Goal: Information Seeking & Learning: Learn about a topic

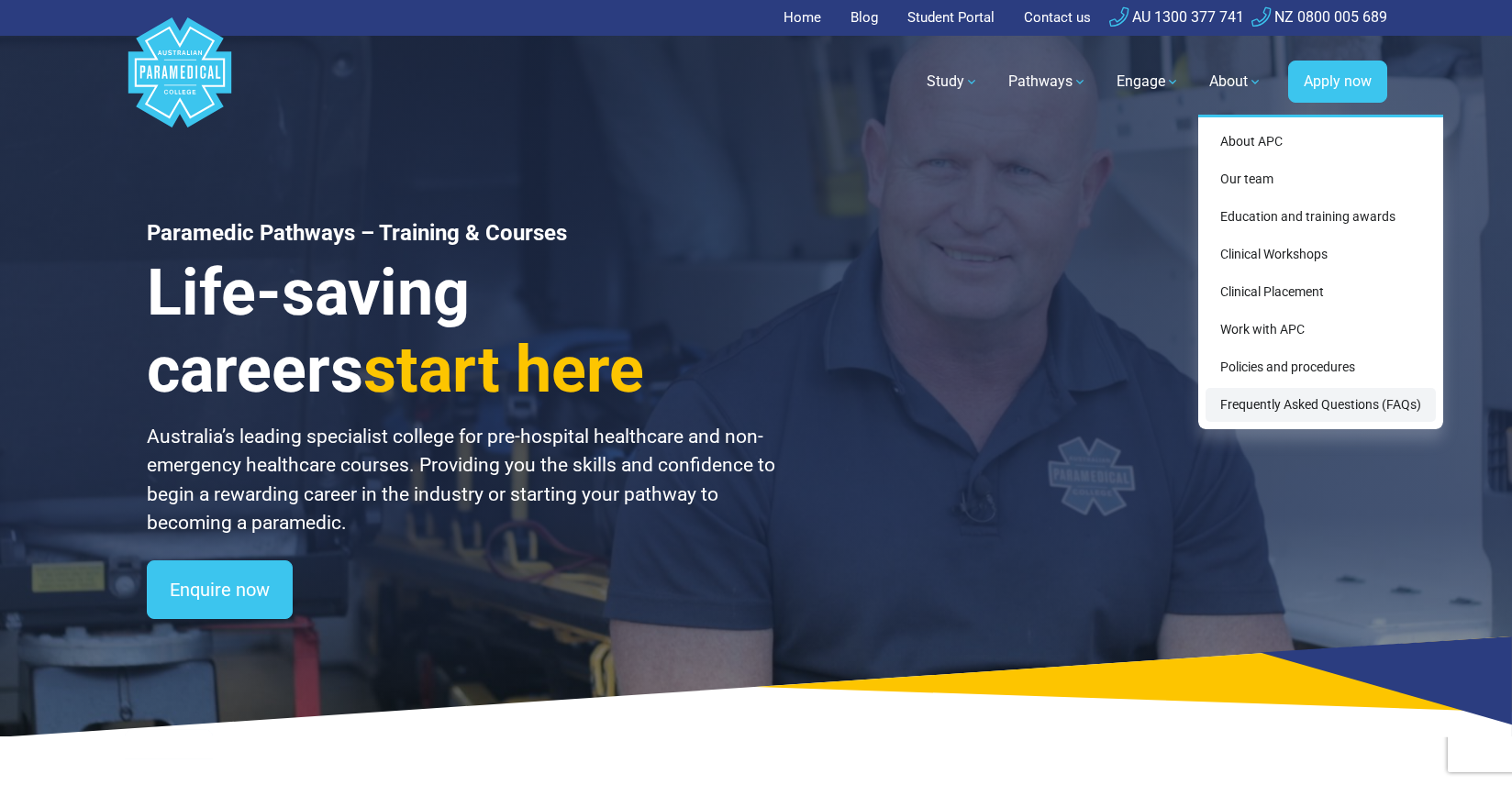
click at [1343, 417] on link "Frequently Asked Questions (FAQs)" at bounding box center [1320, 404] width 231 height 34
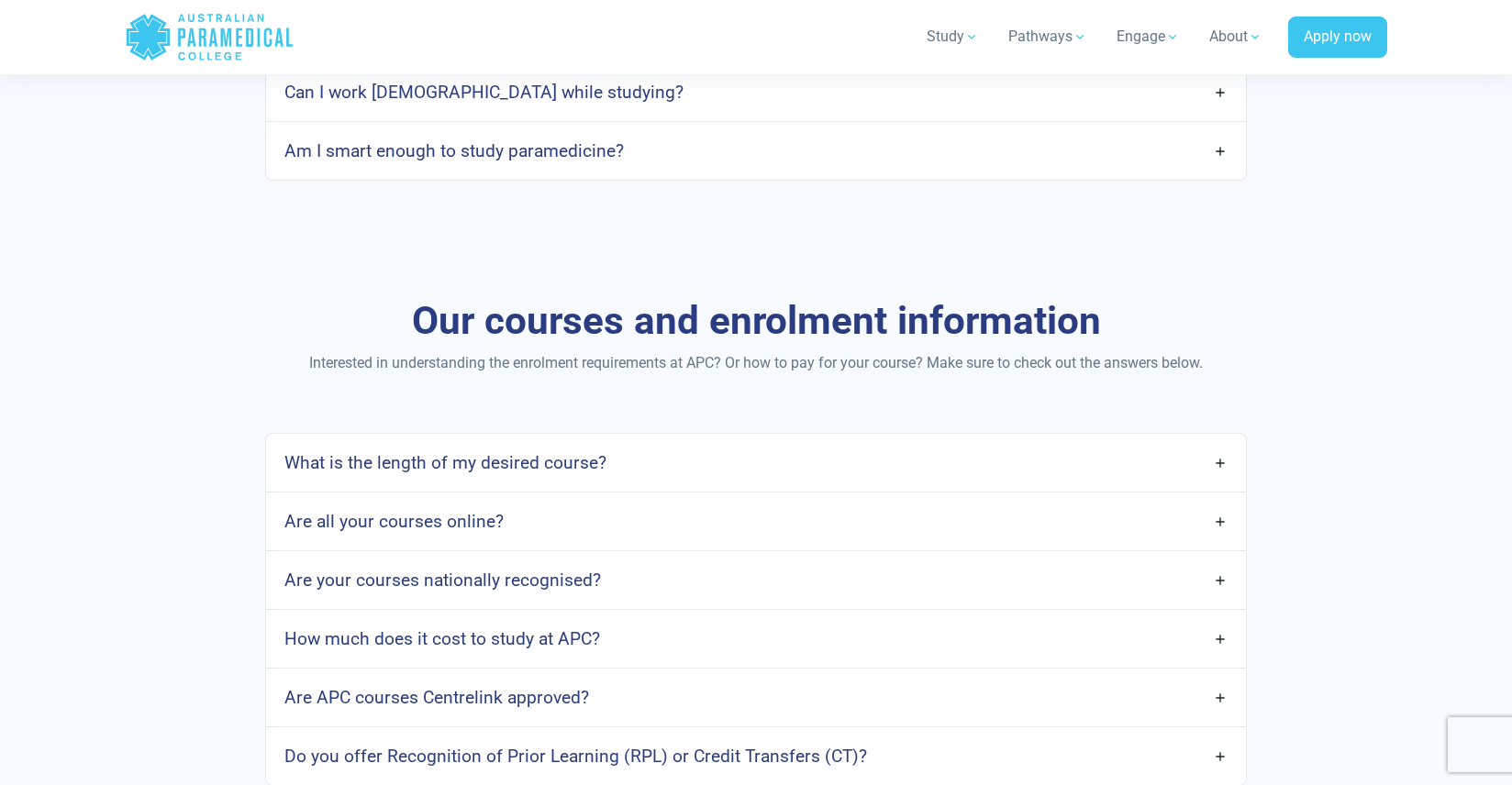
scroll to position [1375, 0]
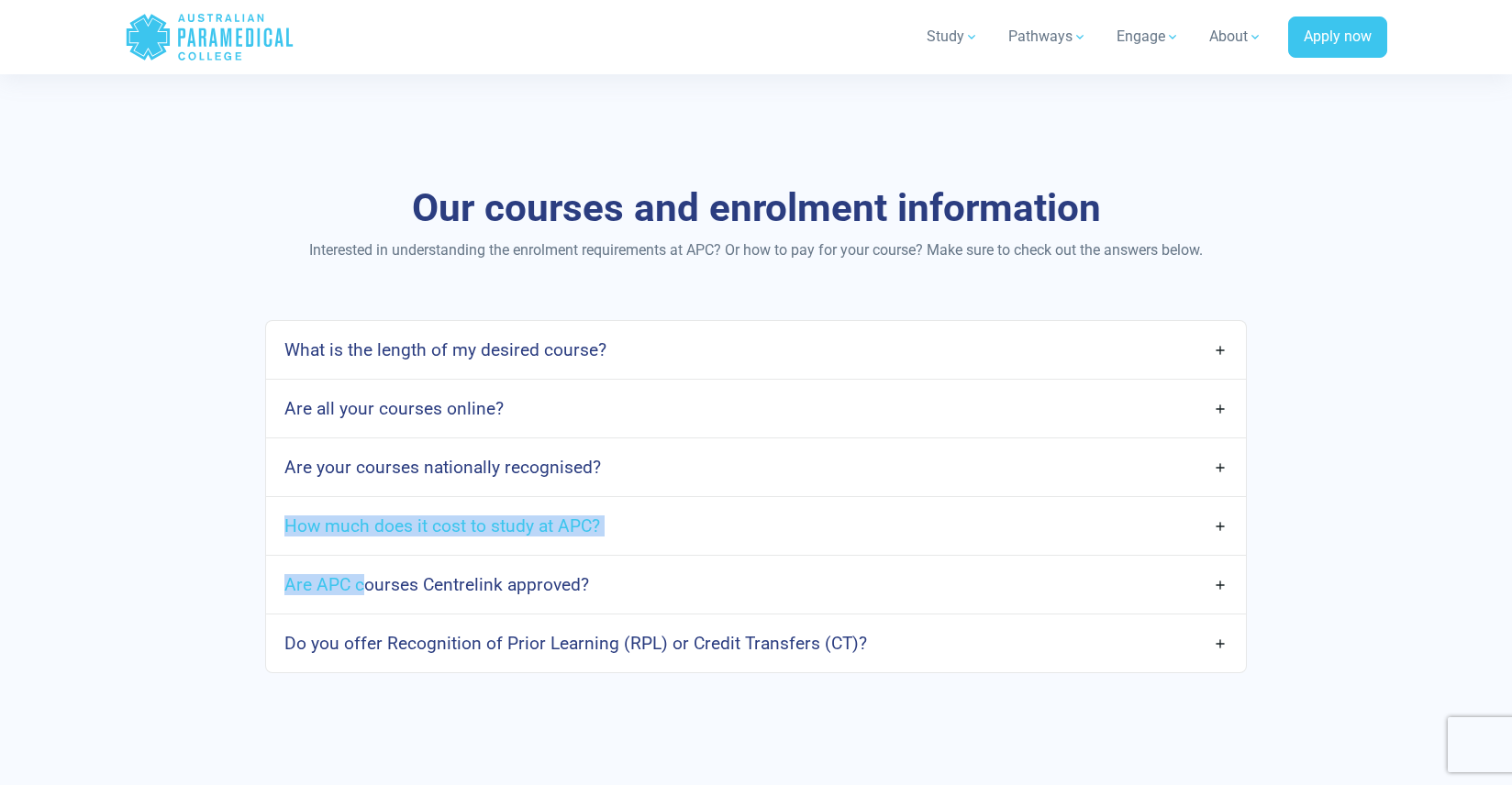
drag, startPoint x: 362, startPoint y: 587, endPoint x: 447, endPoint y: 622, distance: 91.9
click at [441, 622] on div "What is the length of my desired course? APC offers three core courses on scope…" at bounding box center [756, 497] width 982 height 353
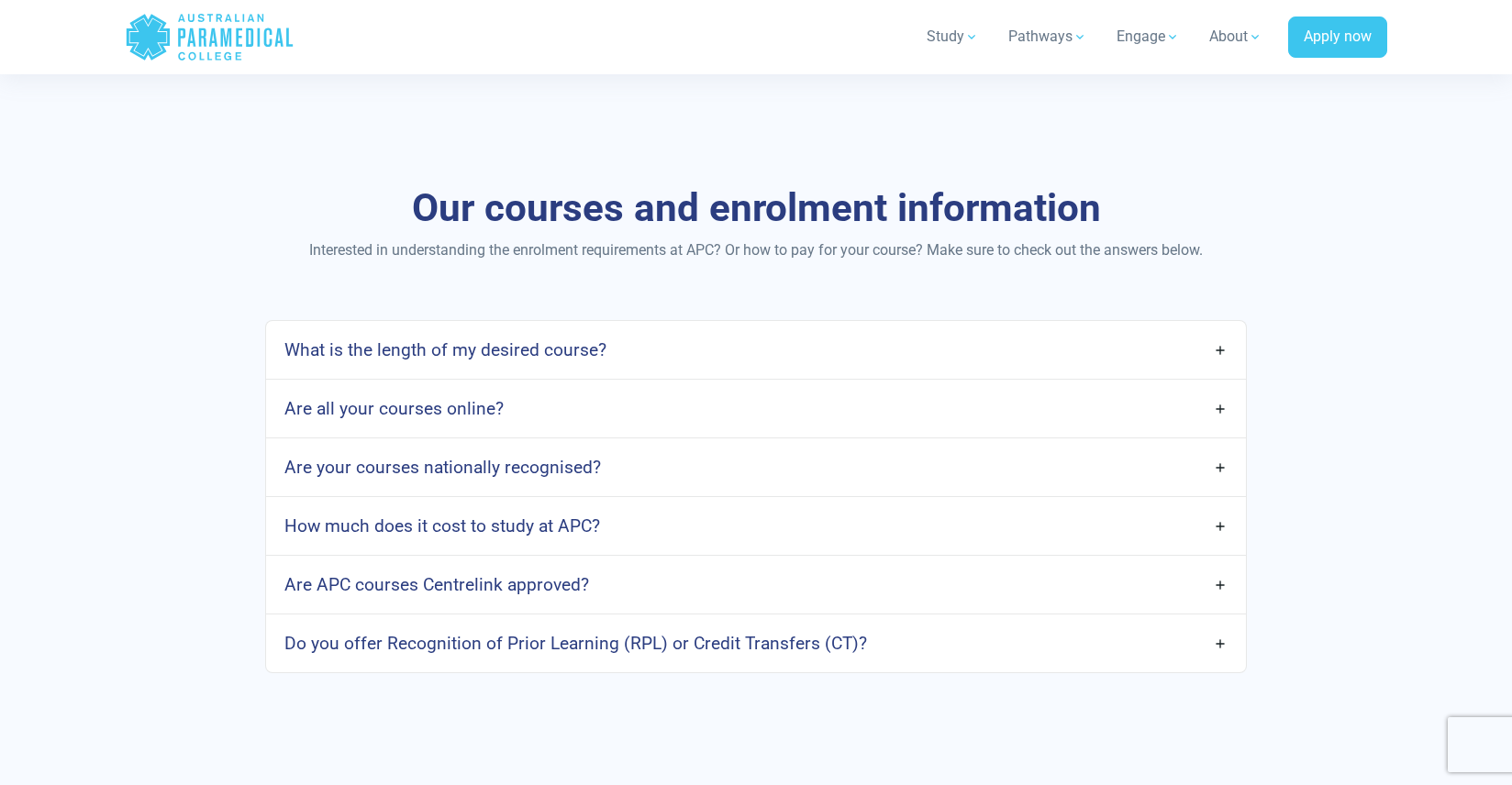
click at [729, 639] on h4 "Do you offer Recognition of Prior Learning (RPL) or Credit Transfers (CT)?" at bounding box center [575, 643] width 583 height 21
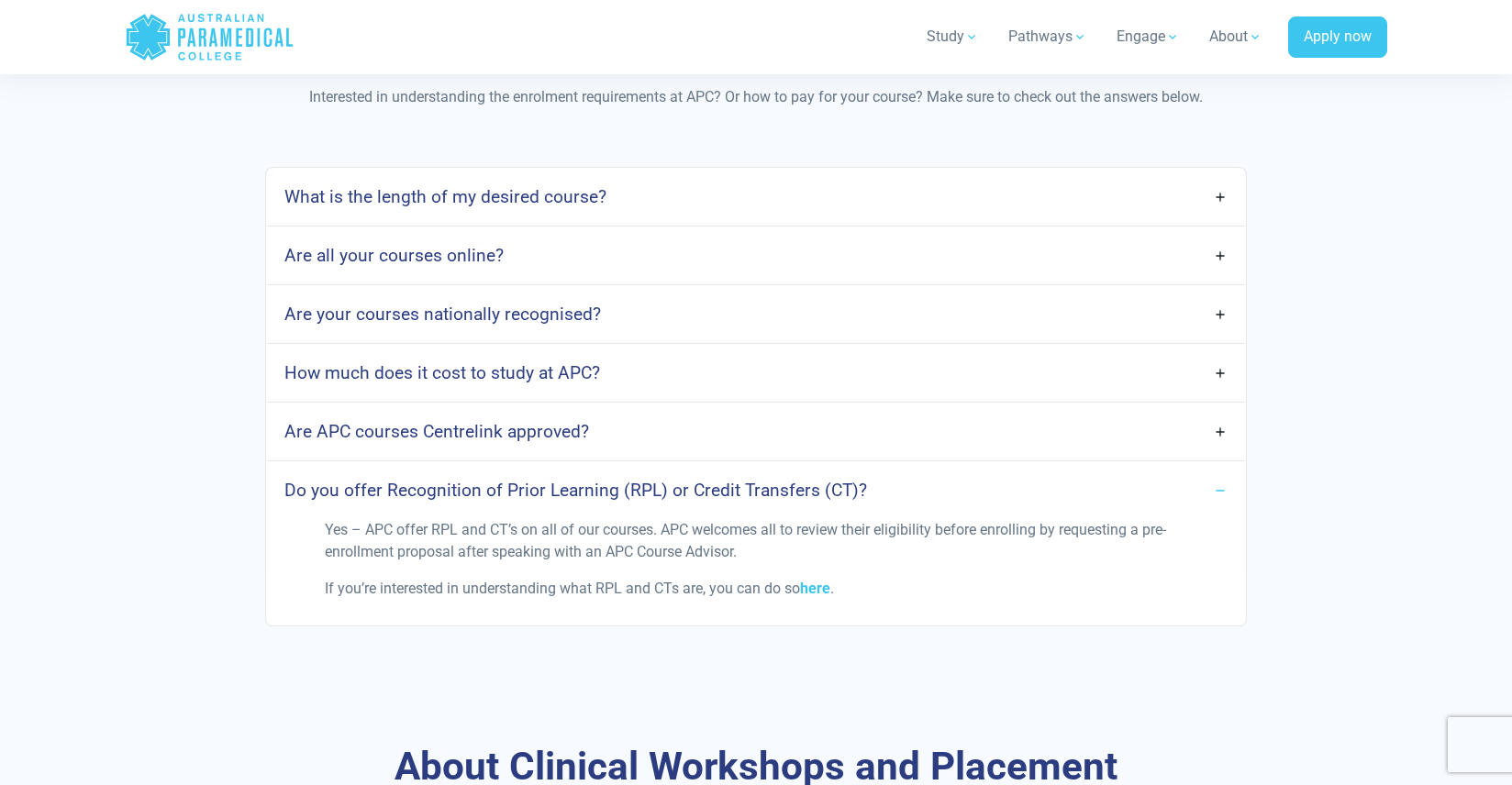
scroll to position [1529, 0]
click at [324, 527] on span "Yes – APC offer RPL and CT’s on all of our courses. APC welcomes all to review …" at bounding box center [745, 539] width 841 height 39
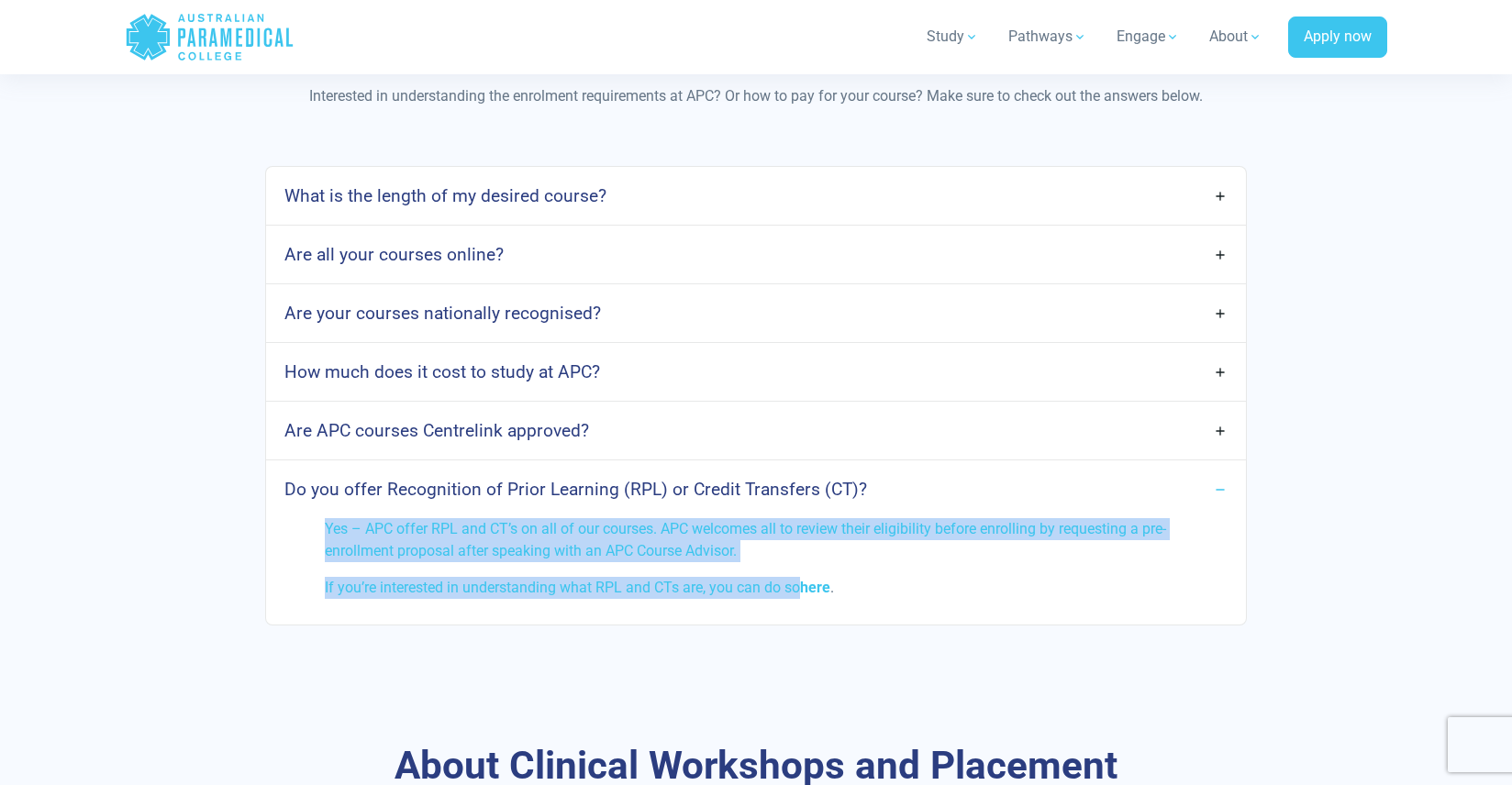
drag, startPoint x: 324, startPoint y: 530, endPoint x: 799, endPoint y: 591, distance: 478.9
click at [799, 591] on div "Yes – APC offer RPL and CT’s on all of our courses. APC welcomes all to review …" at bounding box center [756, 567] width 884 height 96
copy div "Yes – APC offer RPL and CT’s on all of our courses. APC welcomes all to review …"
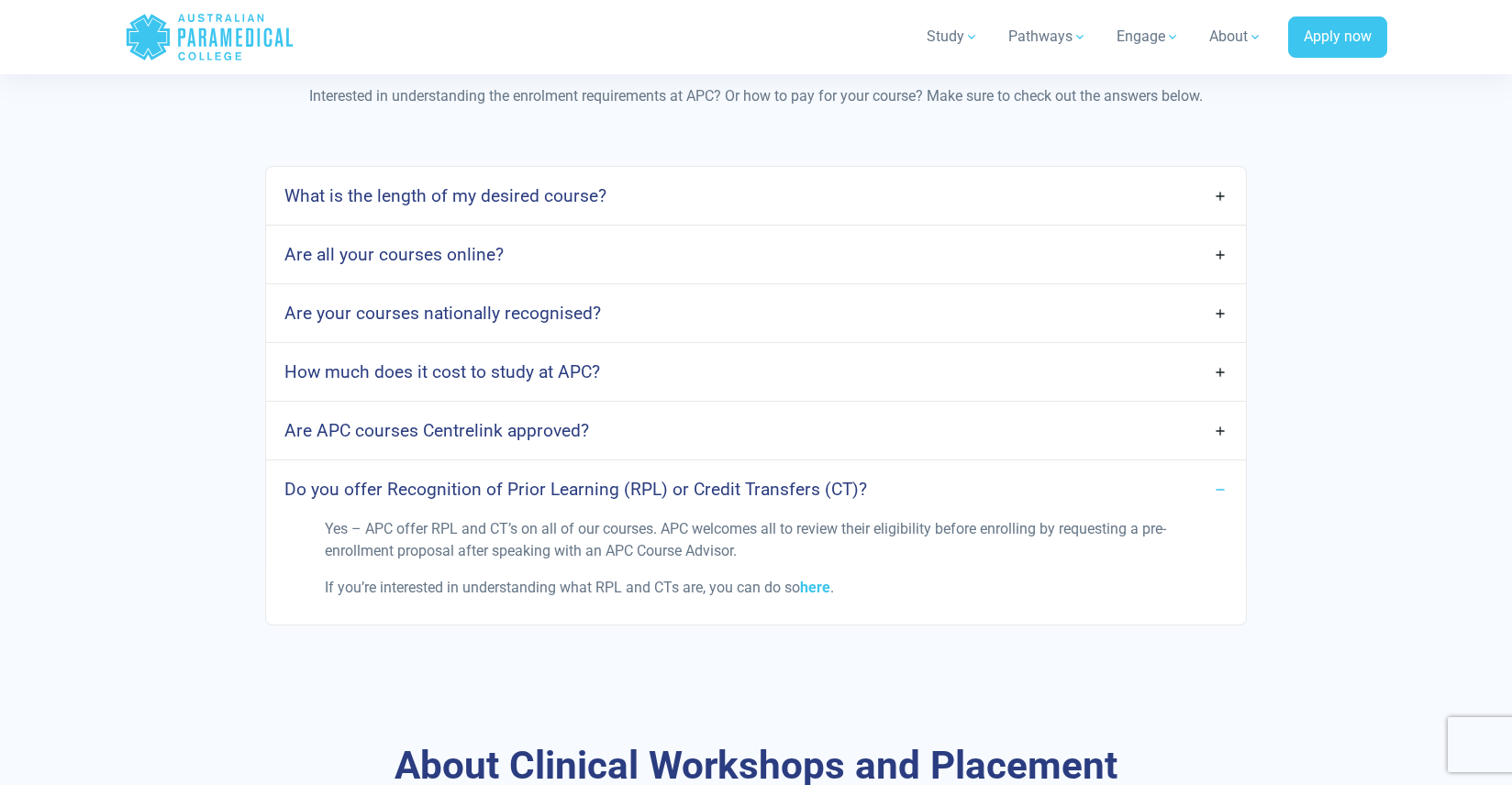
click at [558, 323] on h4 "Are your courses nationally recognised?" at bounding box center [442, 313] width 317 height 21
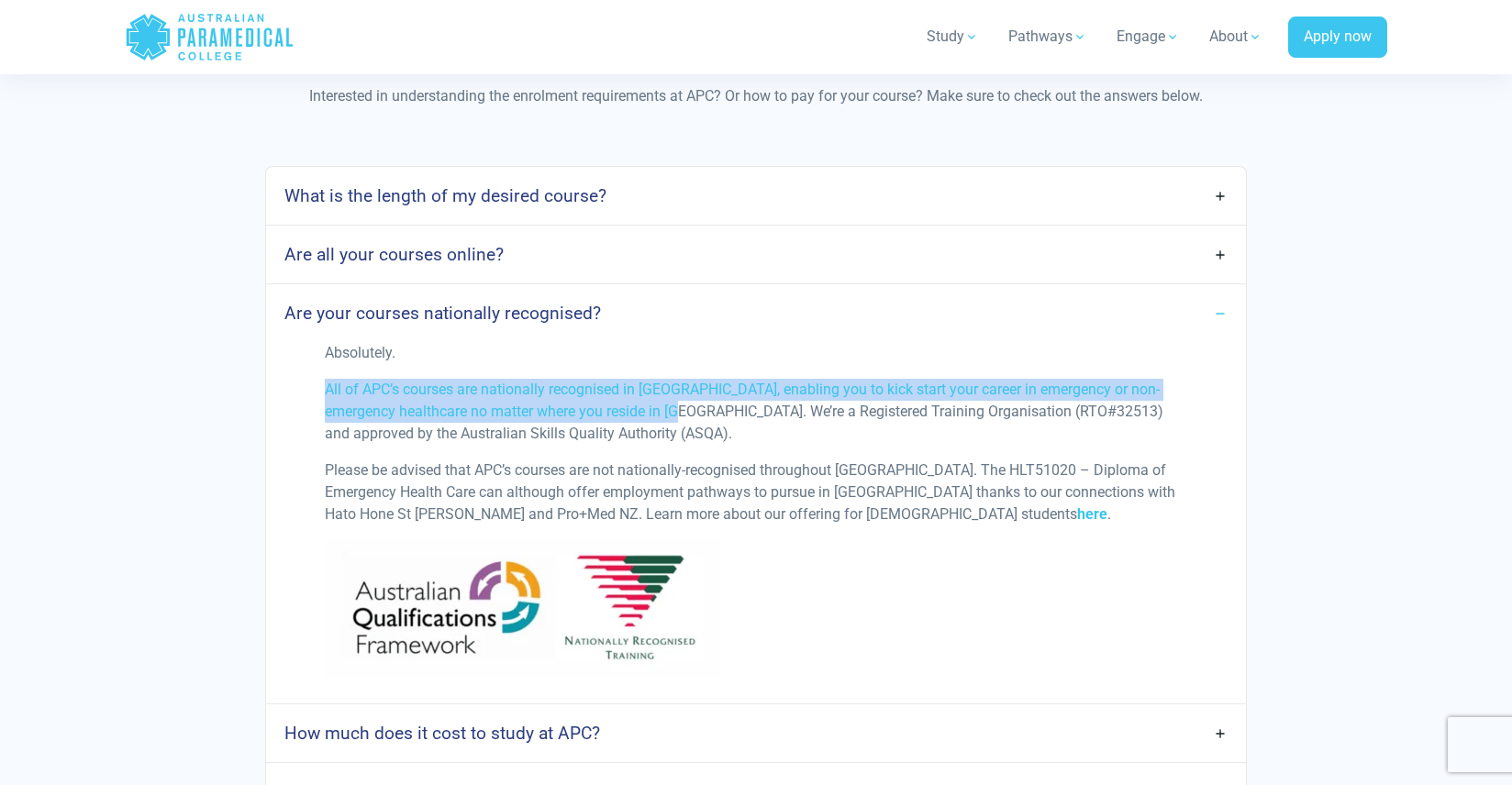
drag, startPoint x: 322, startPoint y: 383, endPoint x: 655, endPoint y: 418, distance: 334.8
click at [655, 418] on p "All of APC’s courses are nationally recognised in Australia, enabling you to ki…" at bounding box center [755, 412] width 862 height 66
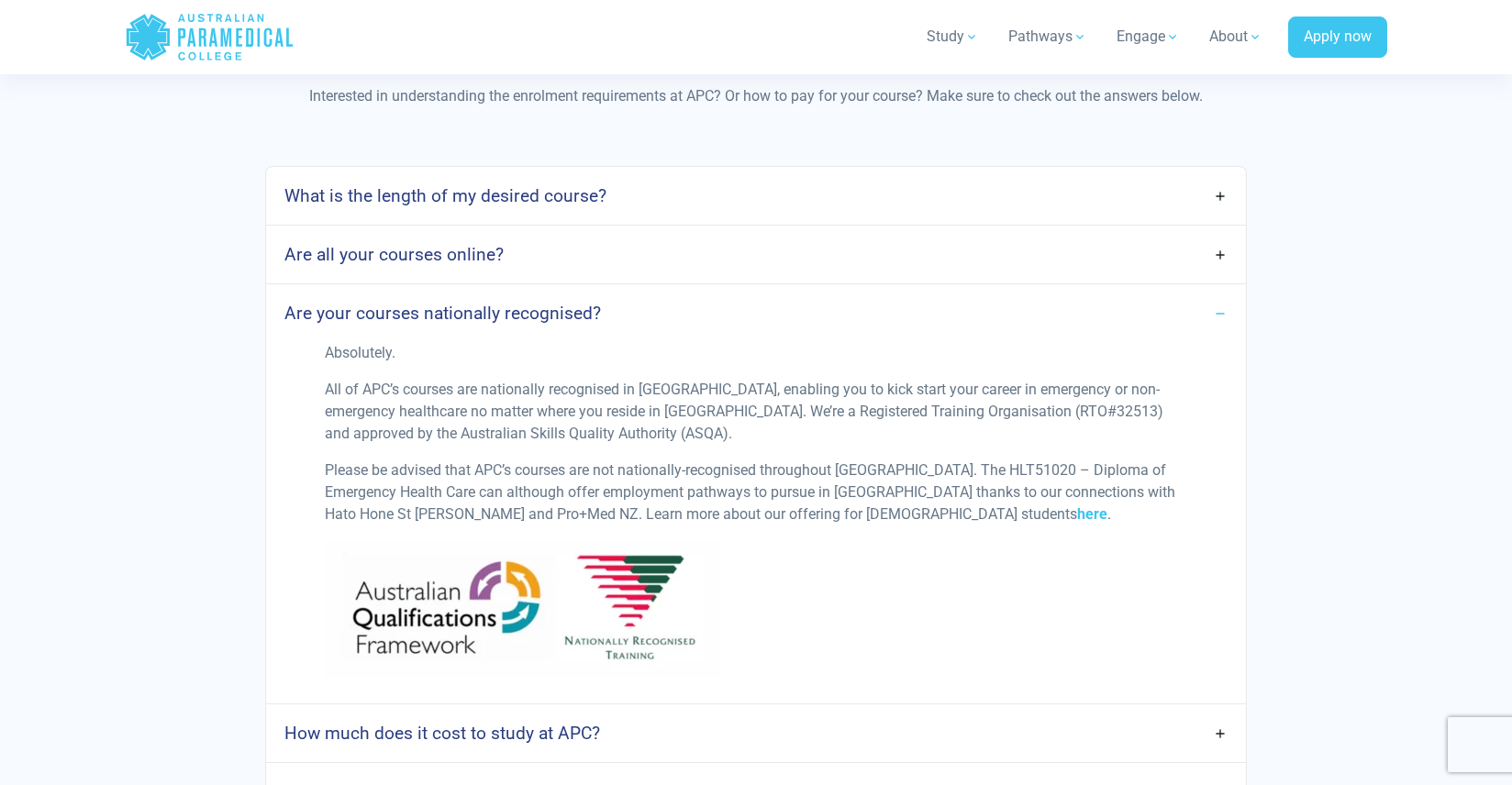
click at [367, 352] on p "Absolutely." at bounding box center [755, 353] width 862 height 22
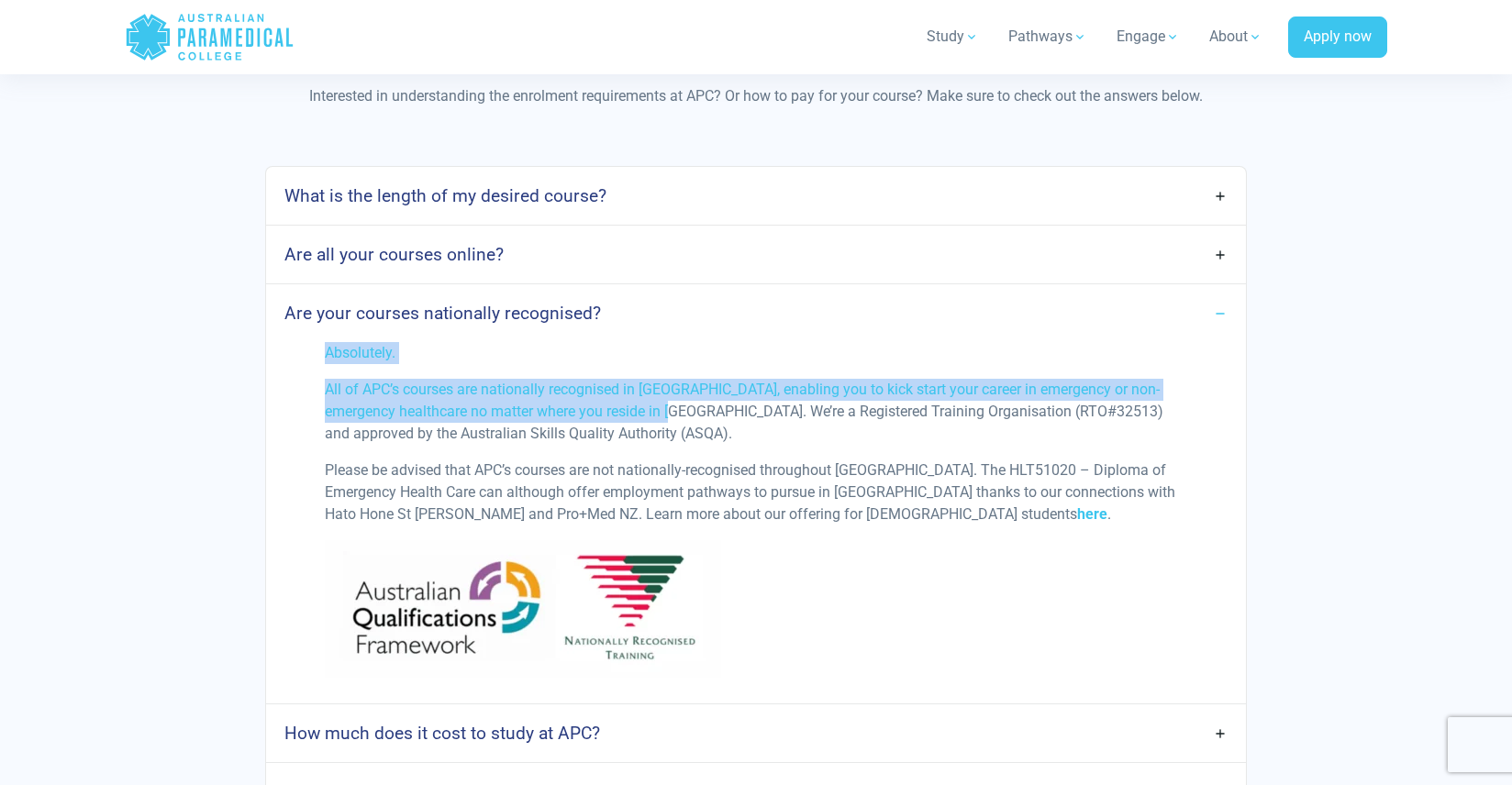
drag, startPoint x: 326, startPoint y: 349, endPoint x: 652, endPoint y: 413, distance: 332.2
click at [652, 413] on div "Absolutely. All of APC’s courses are nationally recognised in Australia, enabli…" at bounding box center [756, 518] width 884 height 350
copy div "Absolutely. All of APC’s courses are nationally recognised in Australia, enabli…"
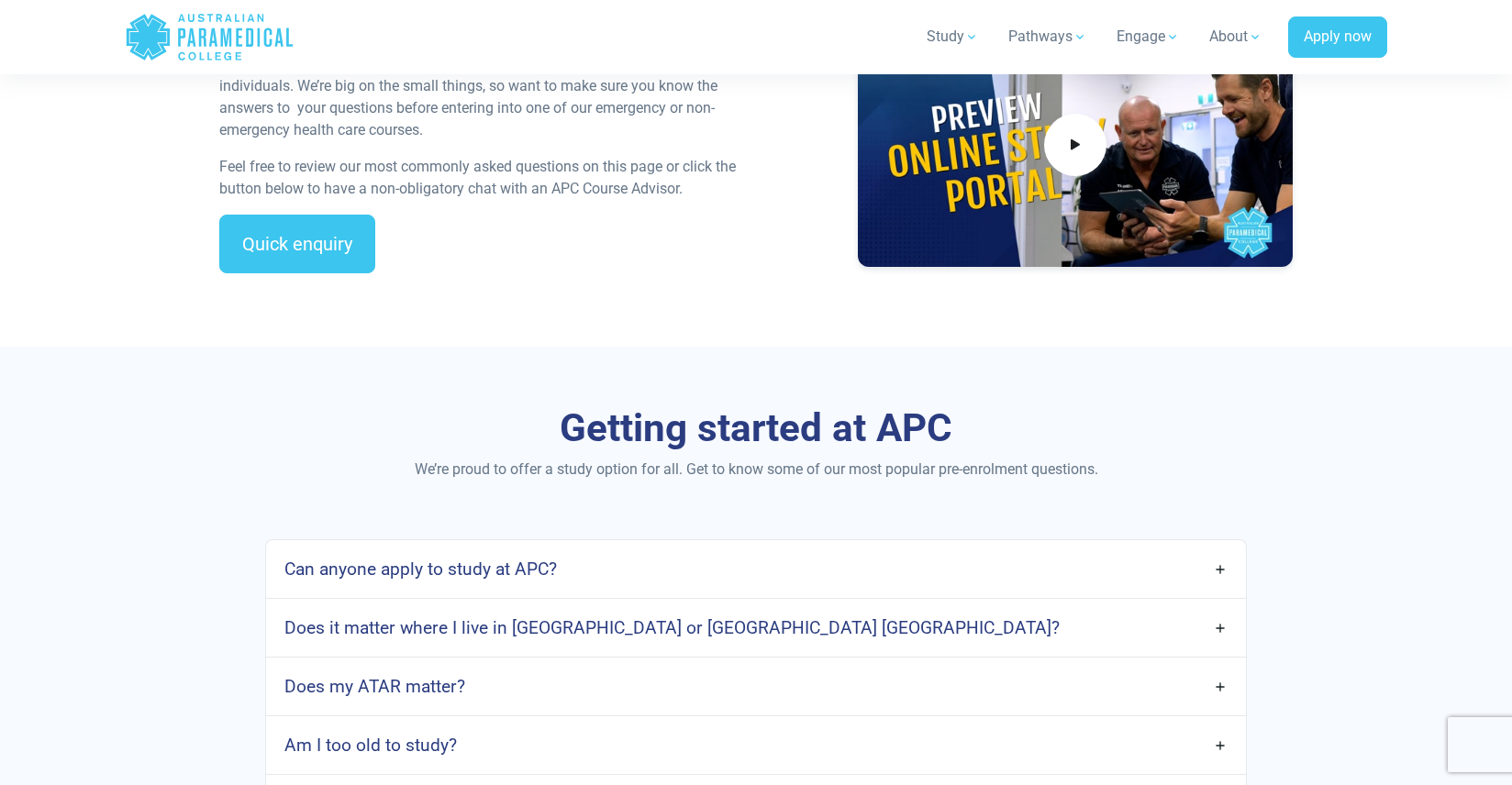
scroll to position [895, 0]
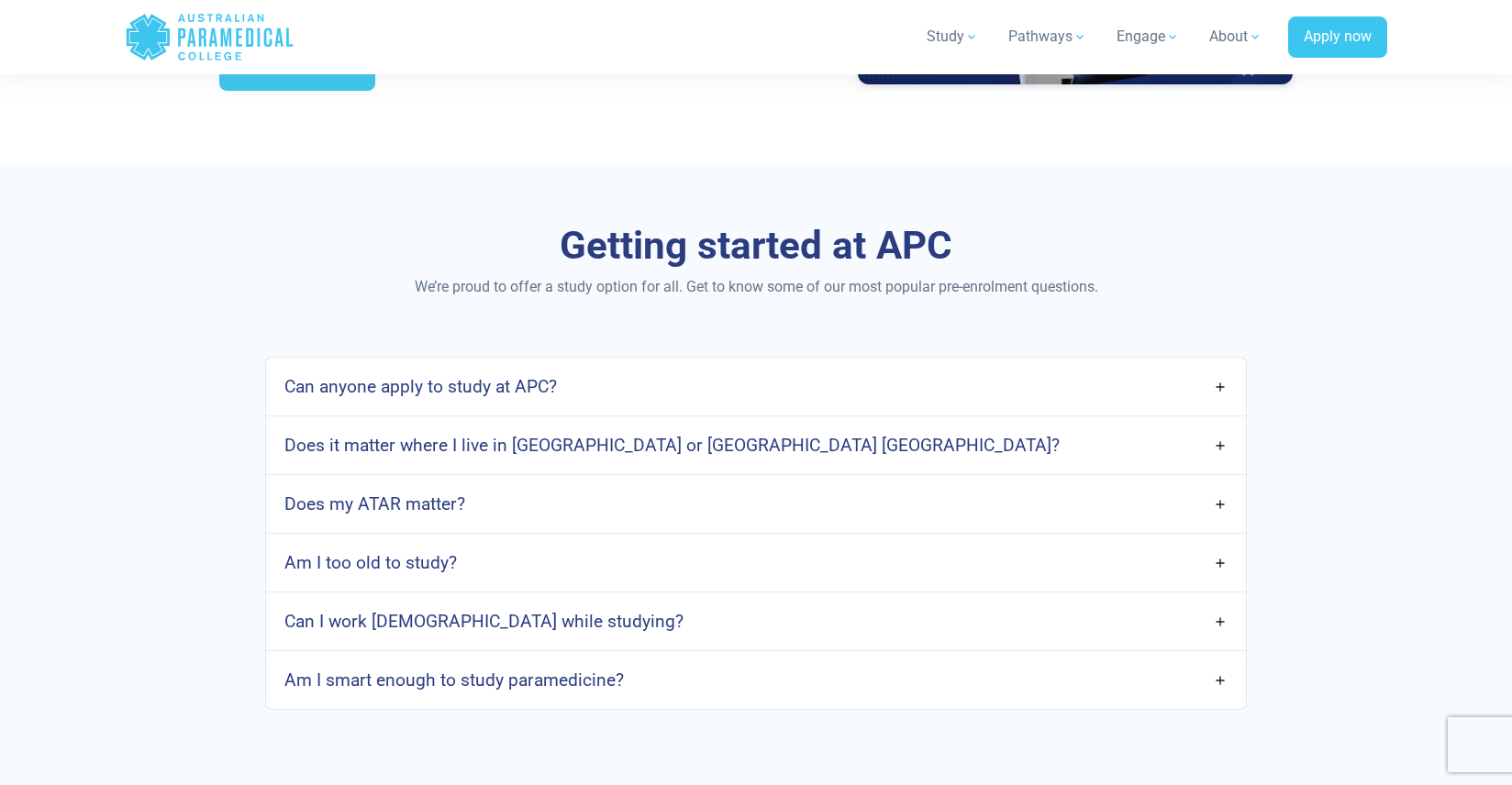
scroll to position [746, 0]
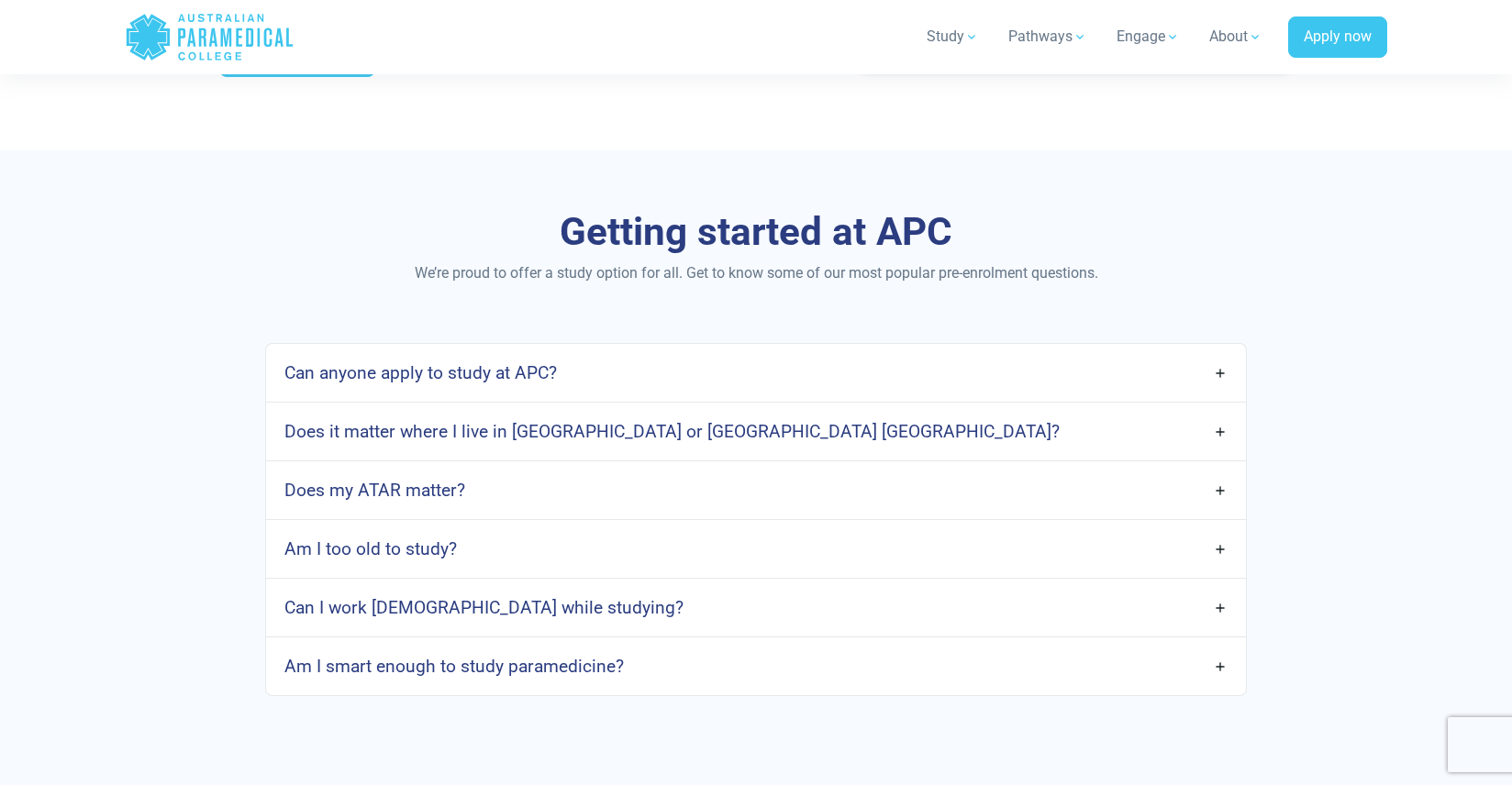
click at [609, 648] on link "Am I smart enough to study paramedicine?" at bounding box center [756, 666] width 980 height 43
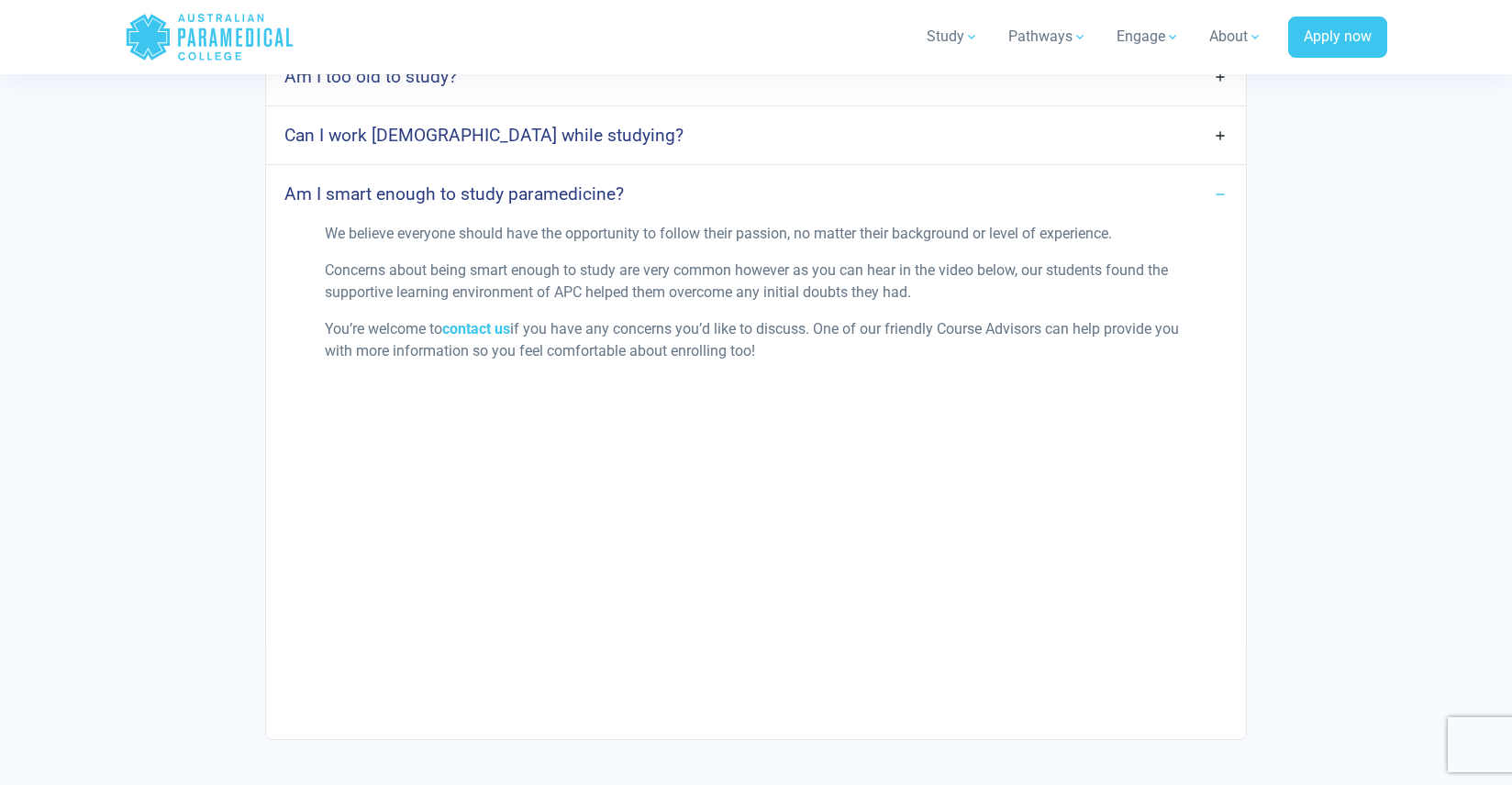
scroll to position [1138, 0]
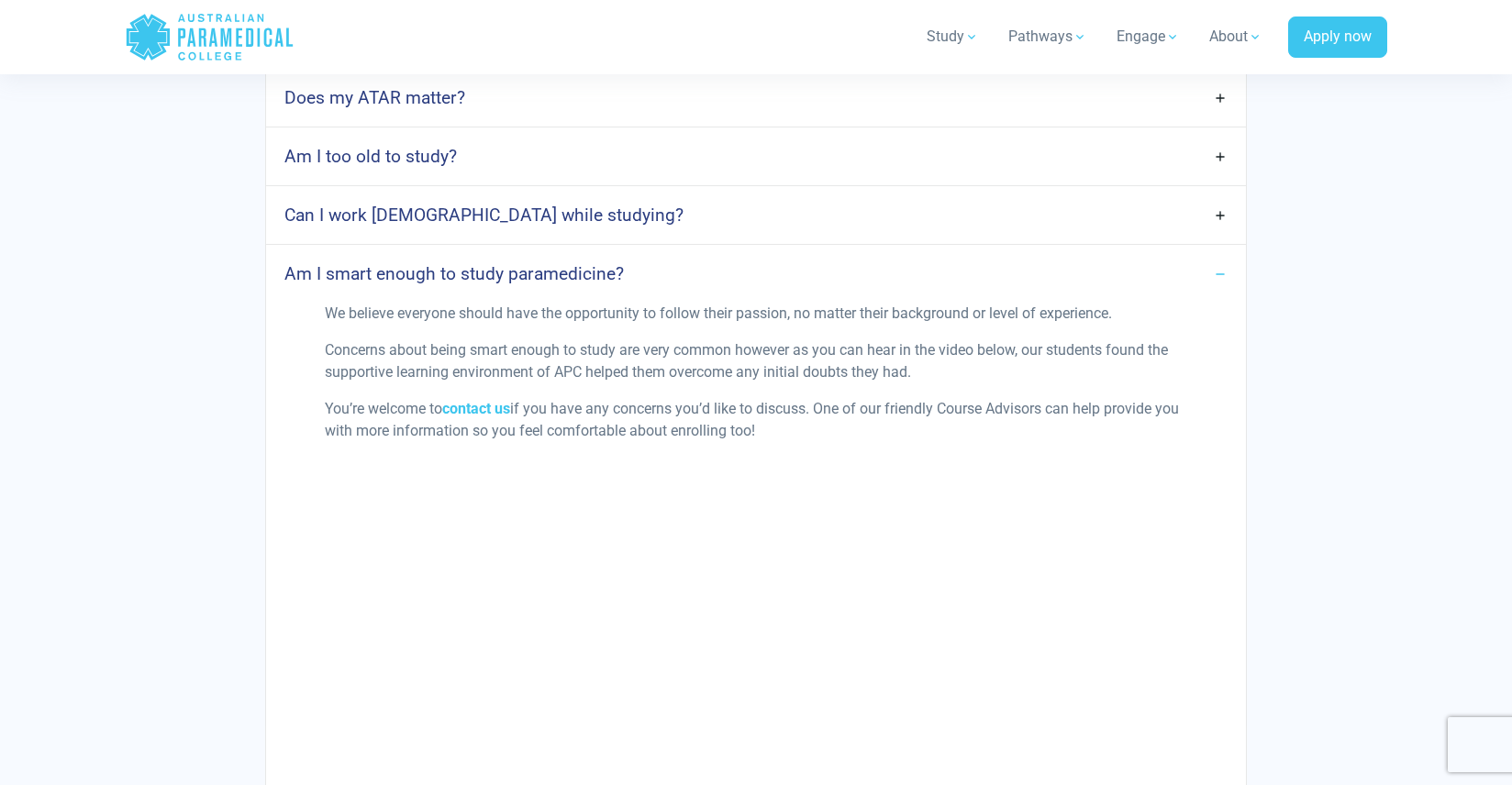
click at [682, 409] on p "You’re welcome to contact us if you have any concerns you’d like to discuss. On…" at bounding box center [755, 420] width 862 height 44
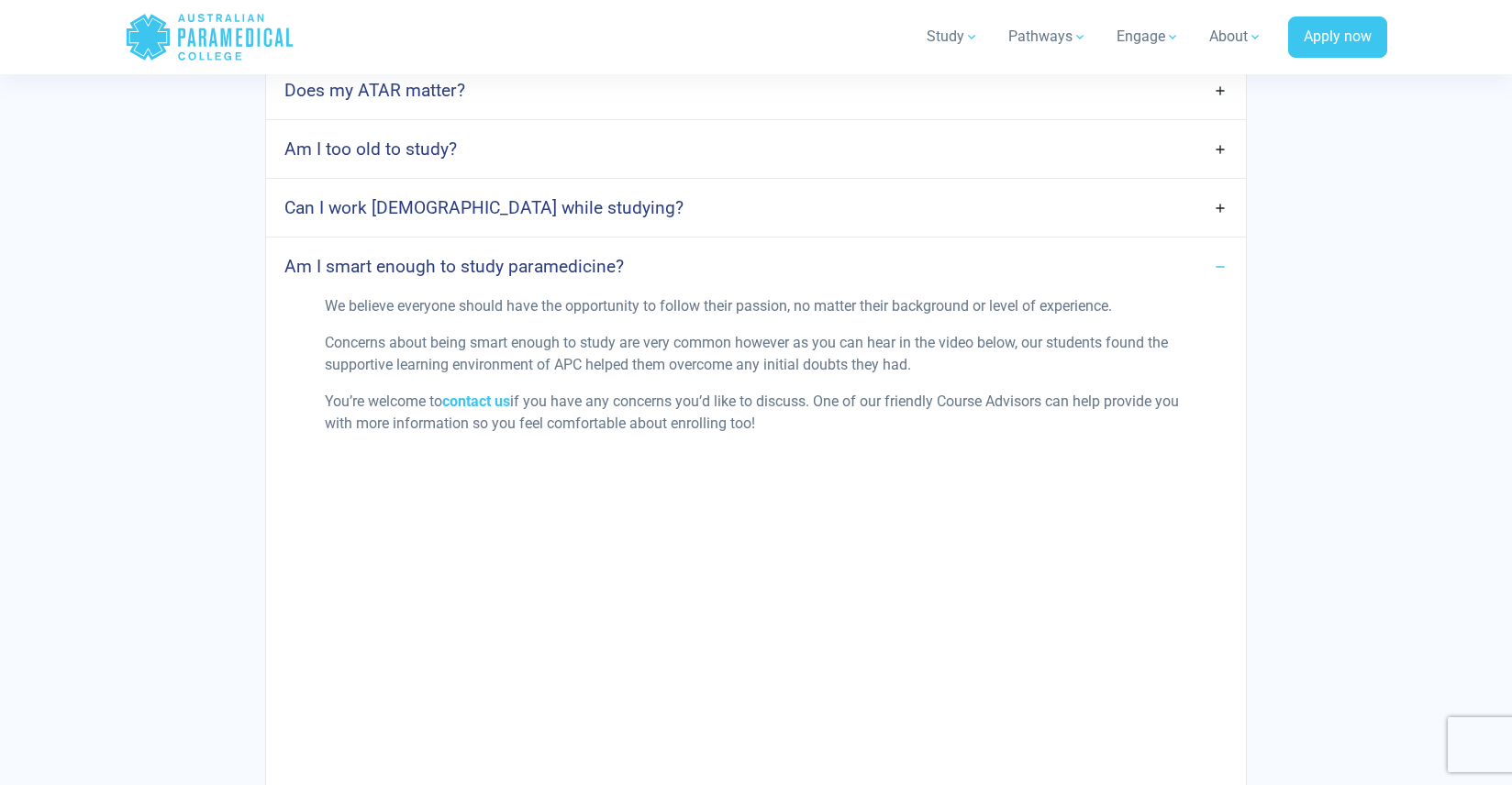
scroll to position [1150, 0]
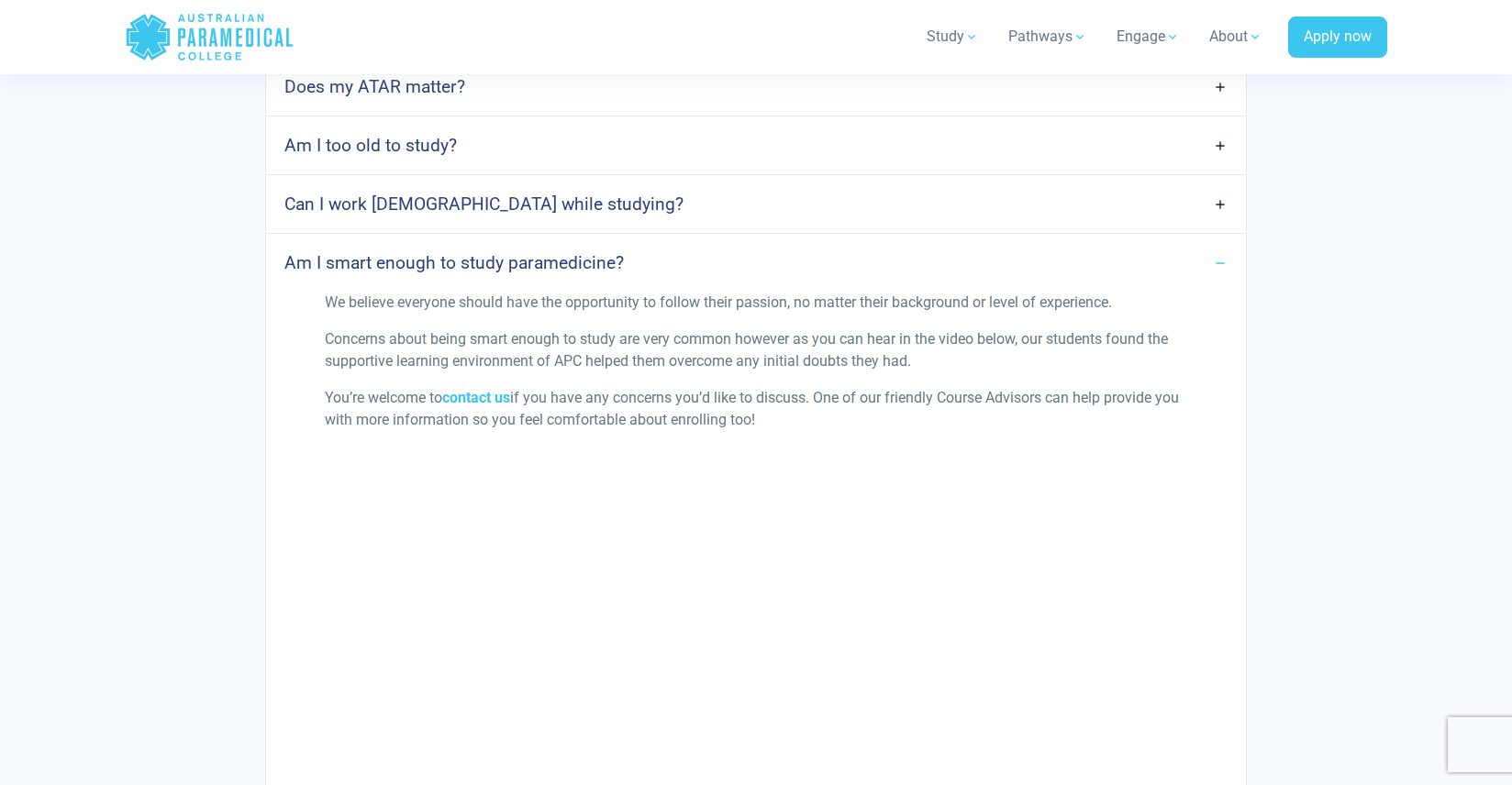
drag, startPoint x: 326, startPoint y: 299, endPoint x: 806, endPoint y: 426, distance: 496.5
click at [806, 426] on div "We believe everyone should have the opportunity to follow their passion, no mat…" at bounding box center [756, 545] width 884 height 505
copy div "We believe everyone should have the opportunity to follow their passion, no mat…"
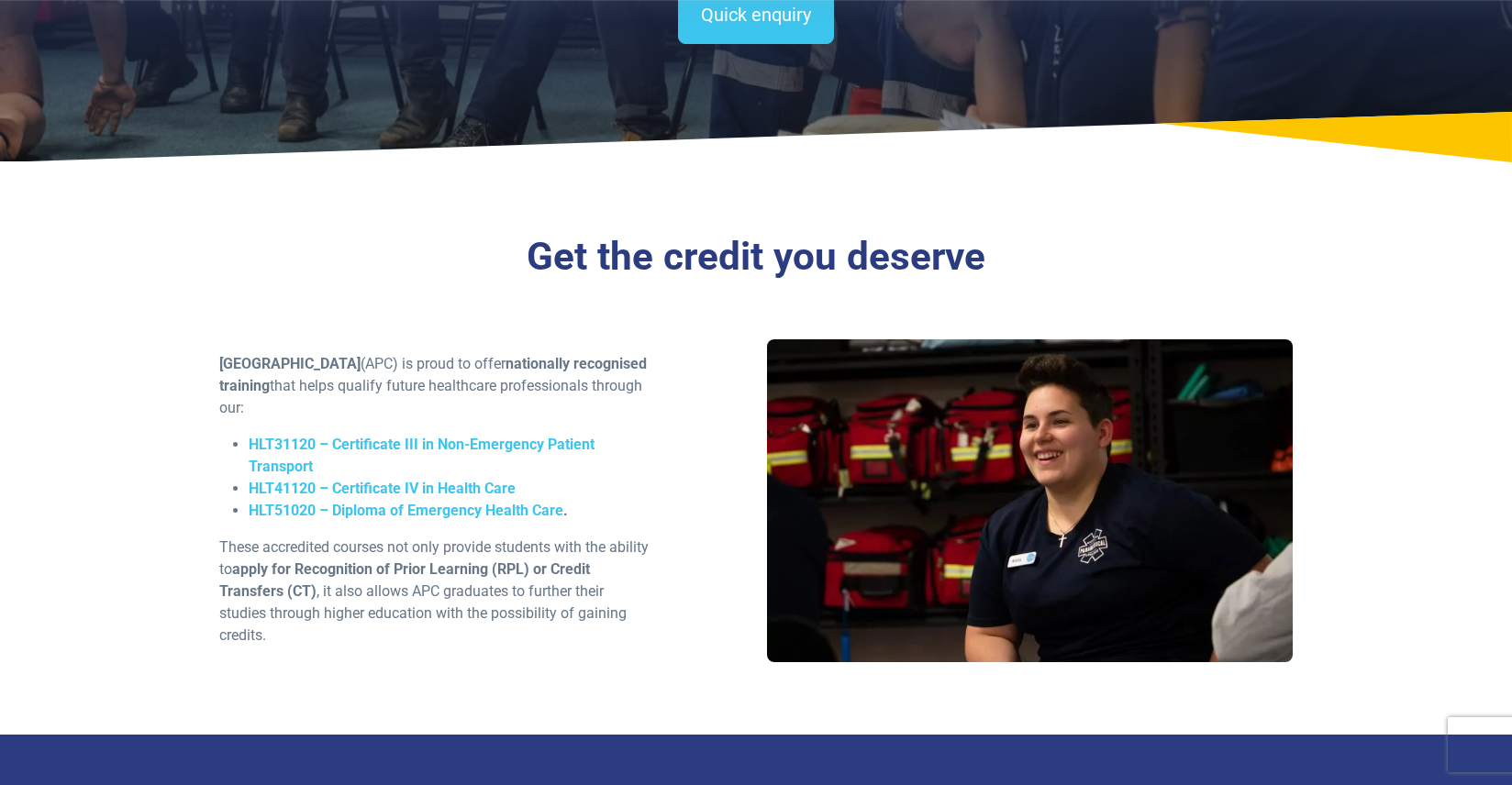
scroll to position [295, 0]
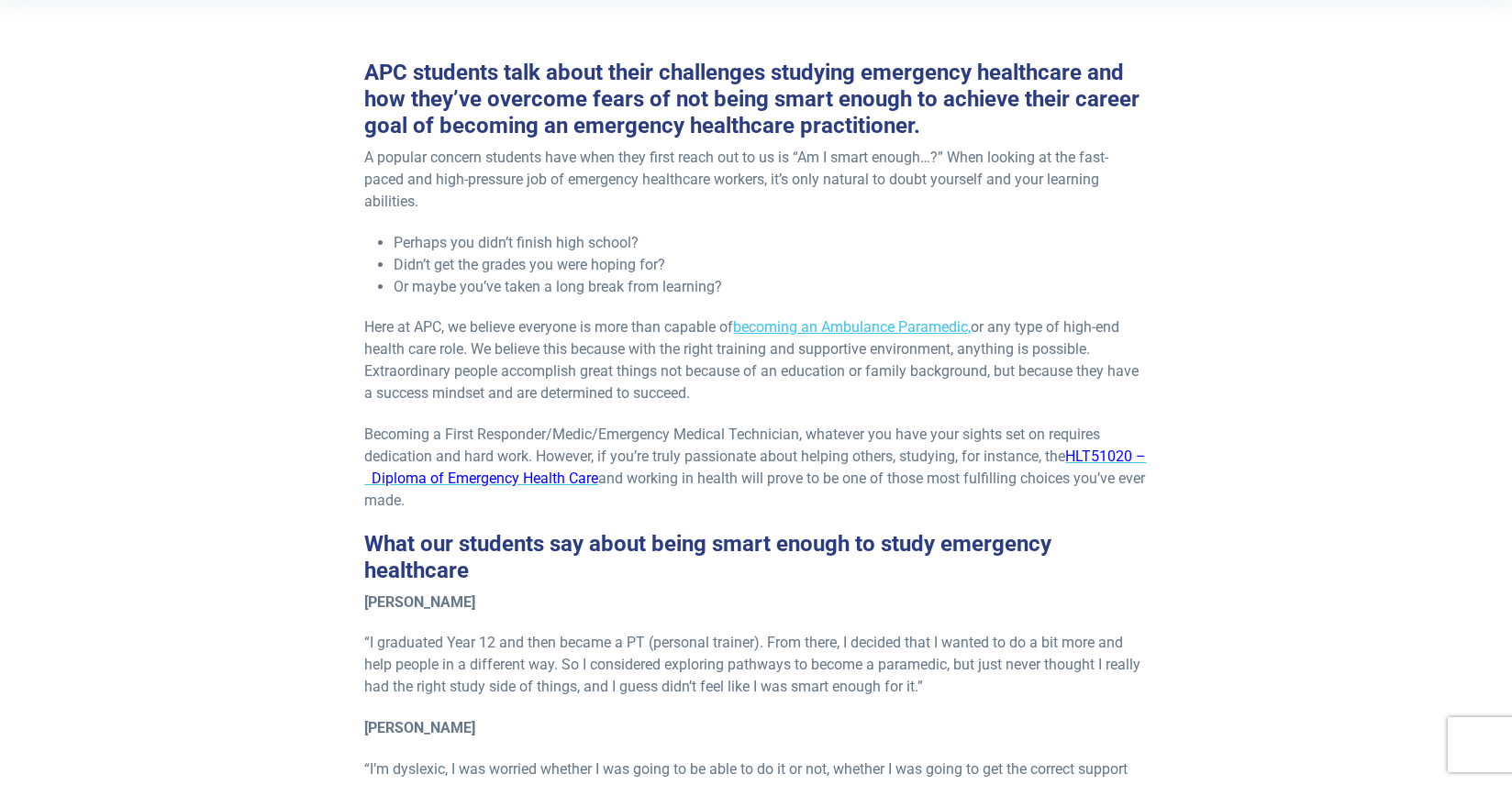
scroll to position [671, 0]
